Goal: Find specific page/section: Find specific page/section

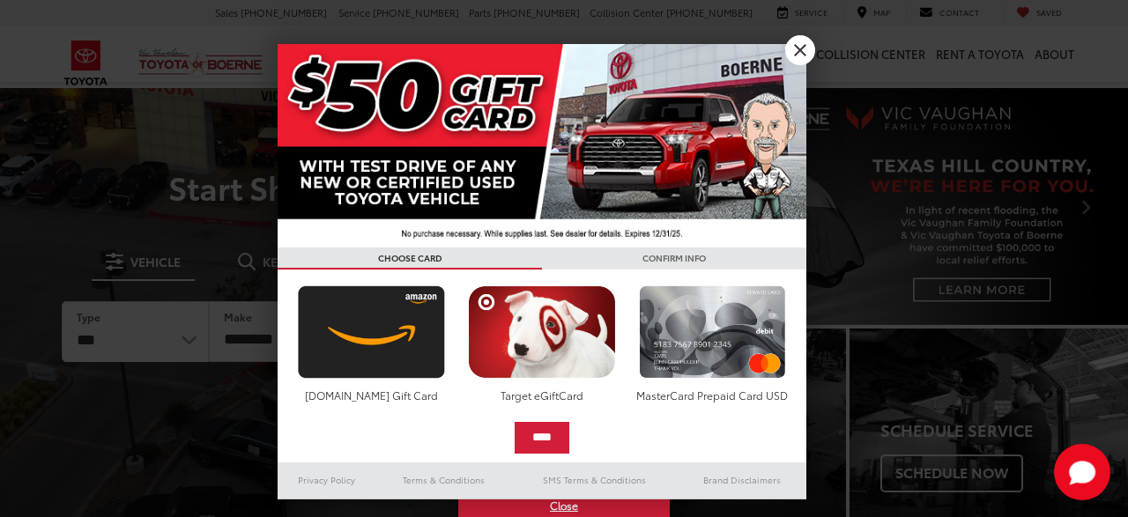
click at [561, 131] on img at bounding box center [542, 146] width 529 height 204
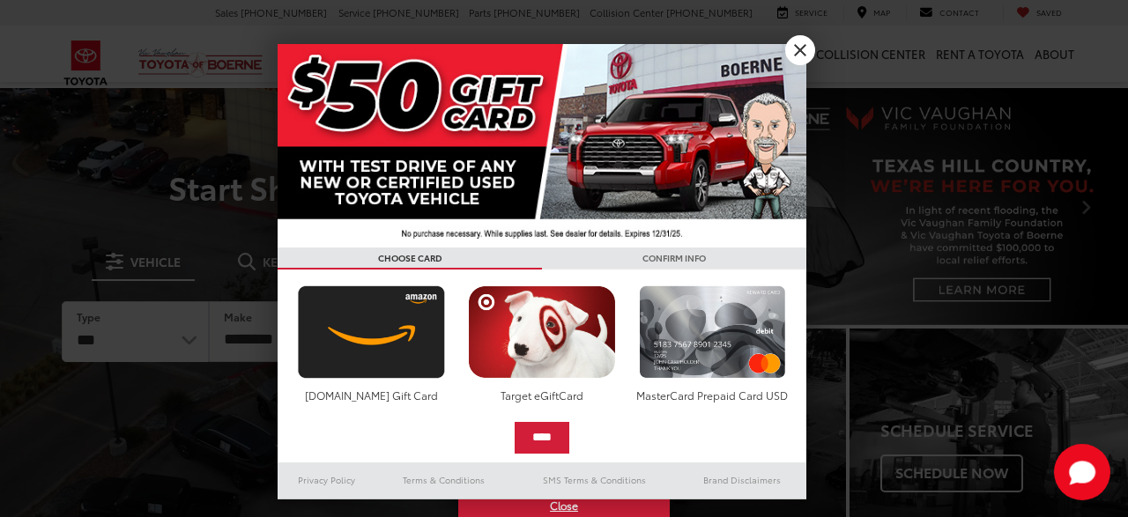
click at [791, 49] on link "X" at bounding box center [800, 50] width 30 height 30
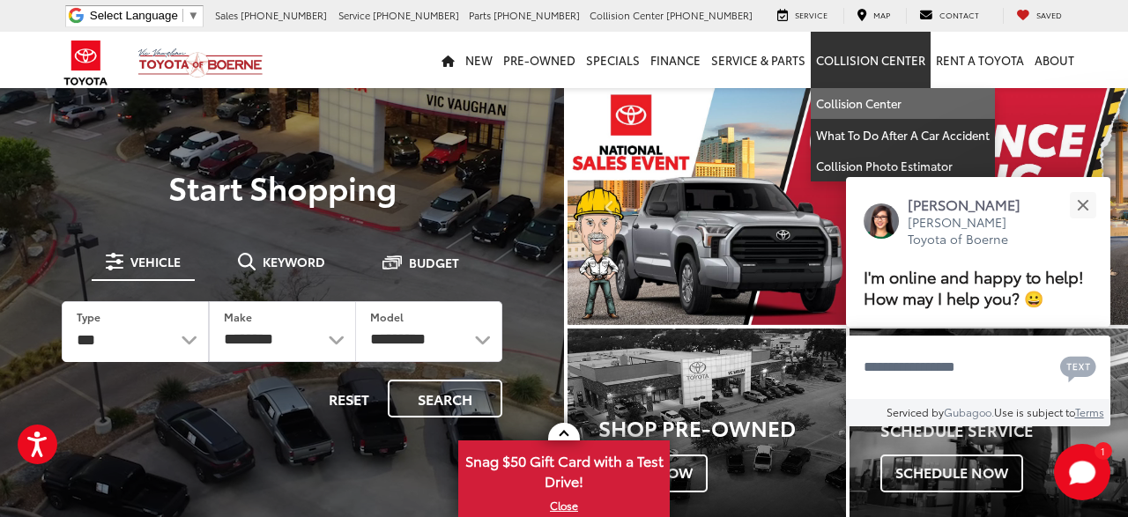
click at [877, 103] on link "Collision Center" at bounding box center [903, 104] width 184 height 32
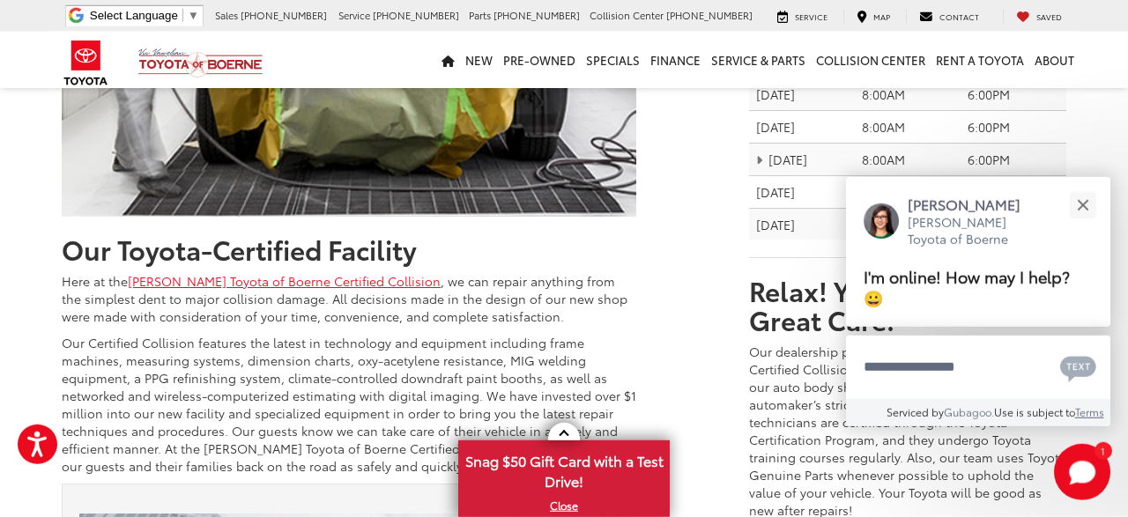
scroll to position [766, 0]
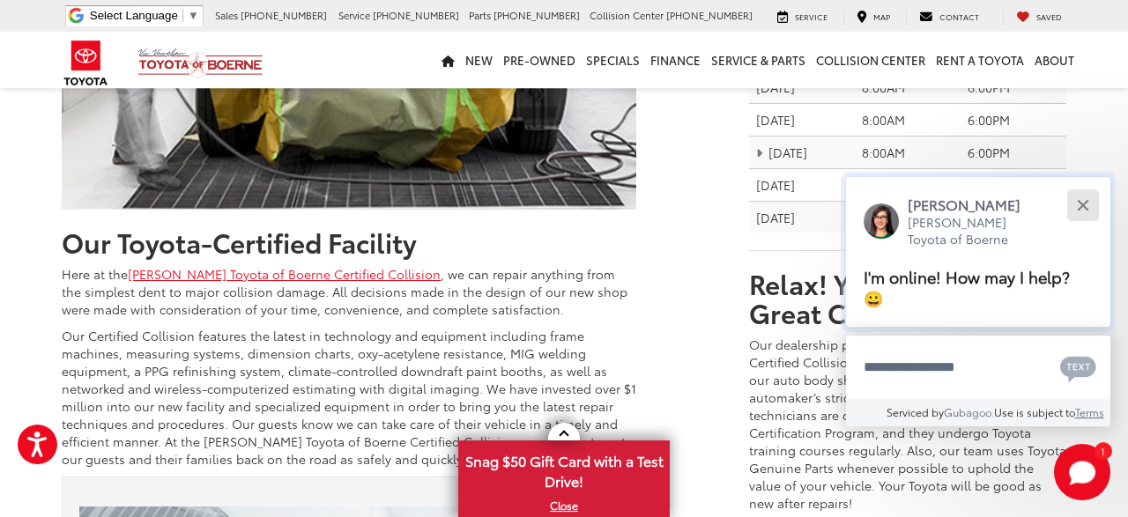
click at [1086, 207] on button "Close" at bounding box center [1083, 205] width 38 height 38
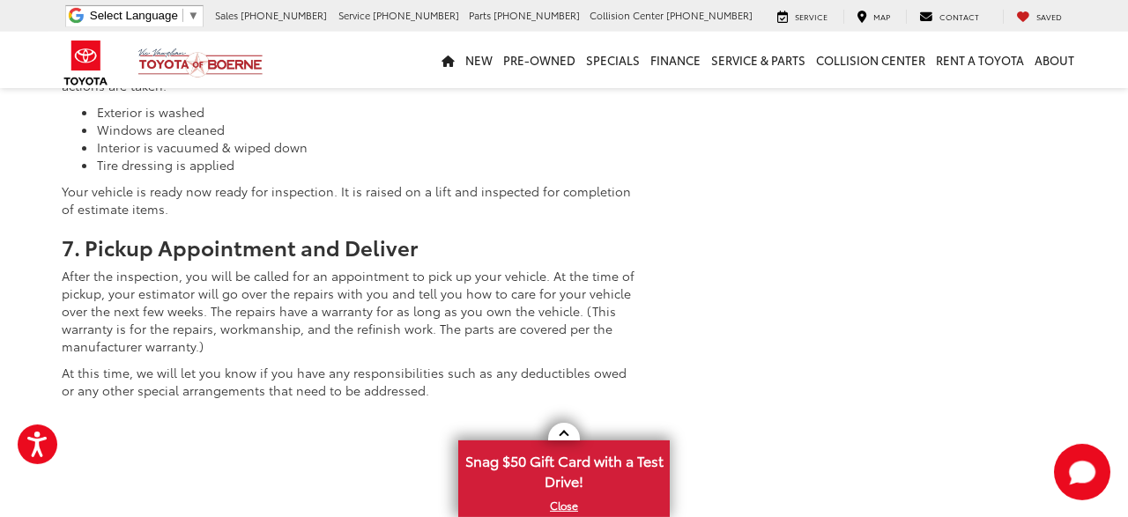
scroll to position [3607, 0]
